Goal: Navigation & Orientation: Go to known website

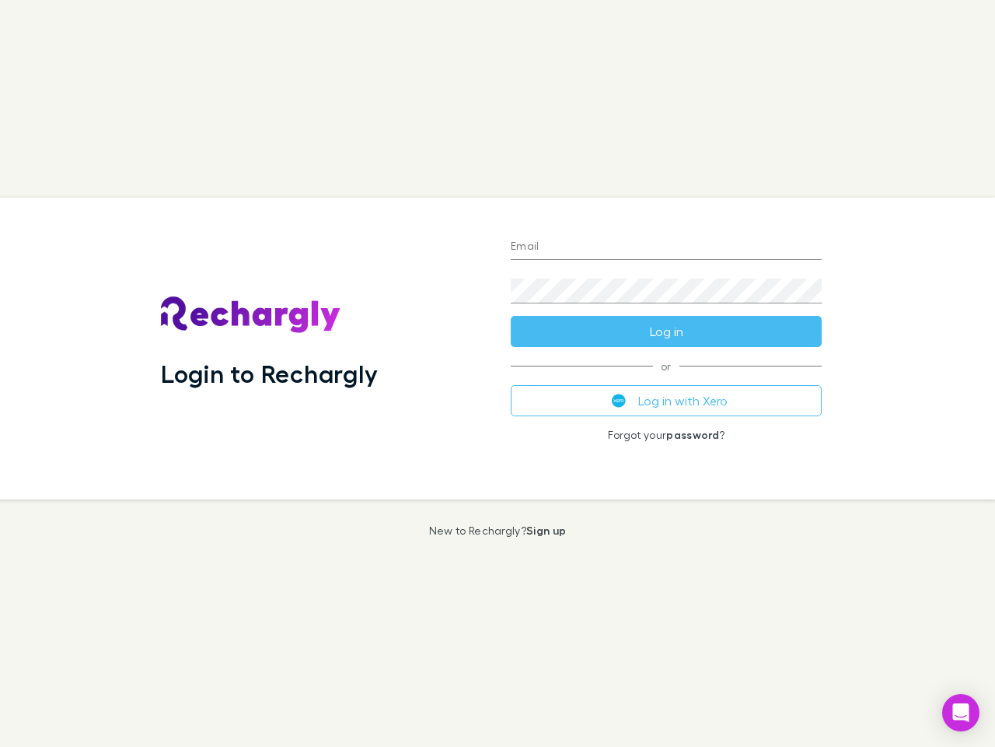
click at [498, 373] on div "Login to Rechargly" at bounding box center [324, 349] width 350 height 302
click at [666, 247] on input "Email" at bounding box center [666, 247] width 311 height 25
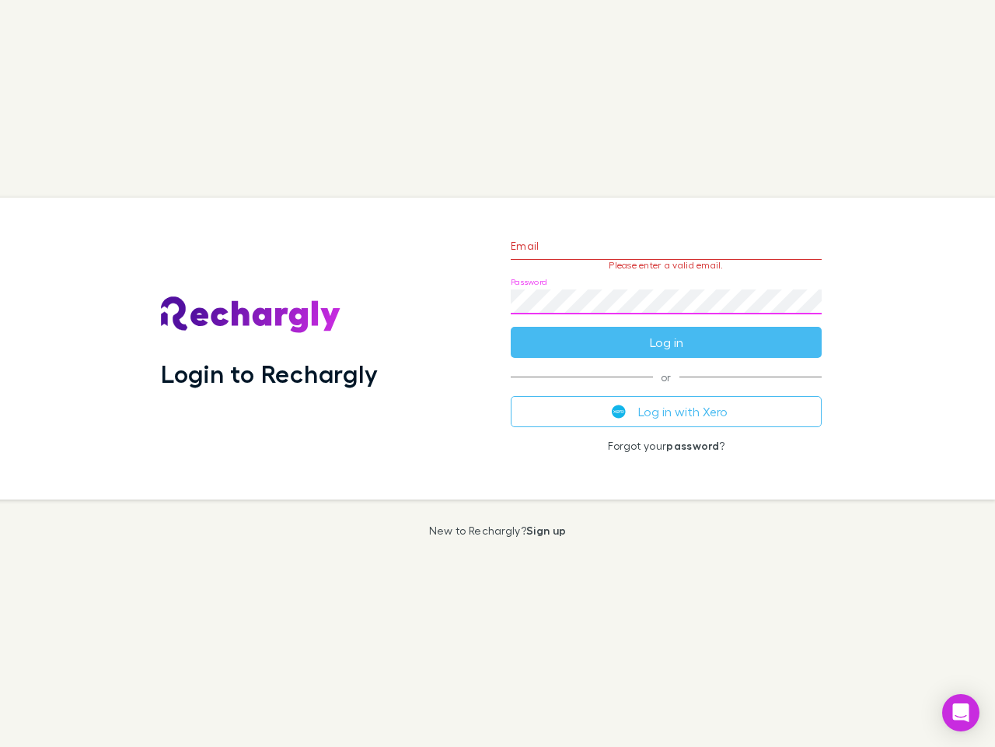
click at [666, 331] on form "Email Please enter a valid email. Password Log in" at bounding box center [666, 289] width 311 height 135
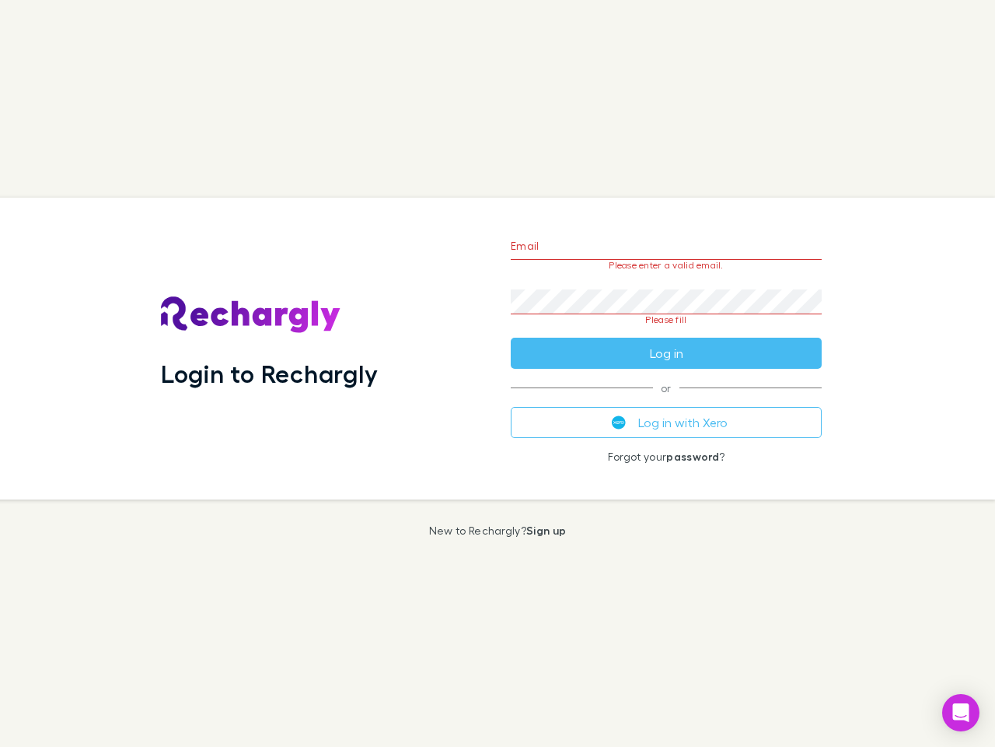
click at [666, 400] on div "Email Please enter a valid email. Password Please fill Log in or Log in with Xe…" at bounding box center [666, 349] width 336 height 302
click at [961, 712] on icon "Open Intercom Messenger" at bounding box center [961, 712] width 16 height 19
